Goal: Check status: Check status

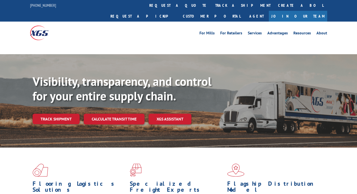
click at [57, 114] on link "Track shipment" at bounding box center [56, 119] width 47 height 11
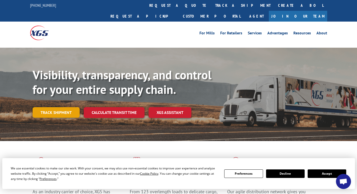
click at [56, 107] on link "Track shipment" at bounding box center [56, 112] width 47 height 11
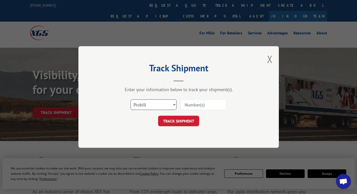
click at [160, 106] on select "Select category... Probill BOL PO" at bounding box center [154, 104] width 46 height 11
select select "bol"
click at [131, 99] on select "Select category... Probill BOL PO" at bounding box center [154, 104] width 46 height 11
click at [208, 105] on input at bounding box center [204, 104] width 46 height 11
type input "54396386"
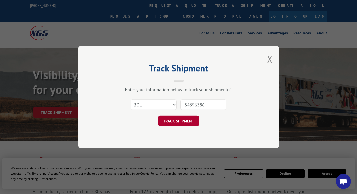
click at [174, 124] on button "TRACK SHIPMENT" at bounding box center [178, 121] width 41 height 11
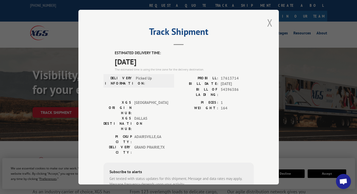
click at [267, 25] on button "Close modal" at bounding box center [270, 22] width 6 height 13
